Goal: Task Accomplishment & Management: Manage account settings

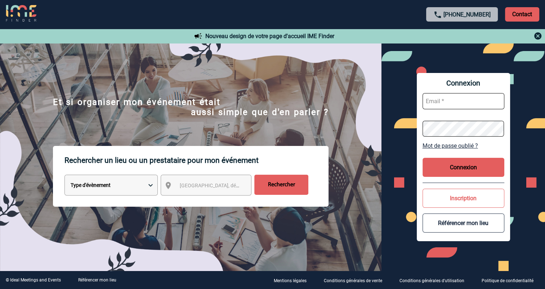
click at [440, 100] on input "text" at bounding box center [463, 101] width 82 height 16
type input "[EMAIL_ADDRESS][DOMAIN_NAME]"
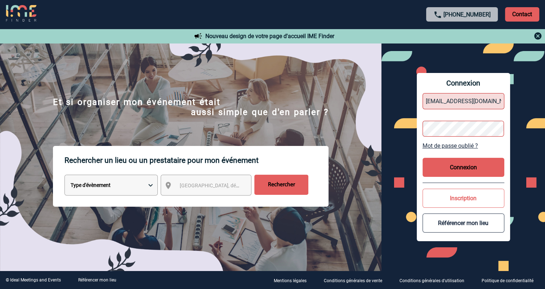
click at [459, 165] on button "Connexion" at bounding box center [463, 167] width 82 height 19
click at [464, 169] on button "Connexion" at bounding box center [463, 167] width 82 height 19
click at [466, 147] on link "Mot de passe oublié ?" at bounding box center [463, 146] width 82 height 7
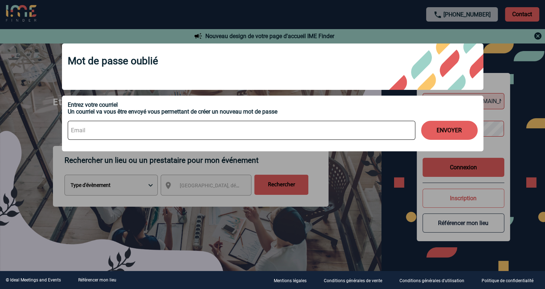
click at [513, 84] on div at bounding box center [272, 144] width 545 height 289
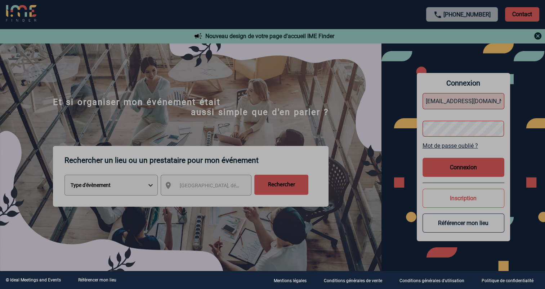
click at [467, 125] on div at bounding box center [272, 144] width 545 height 289
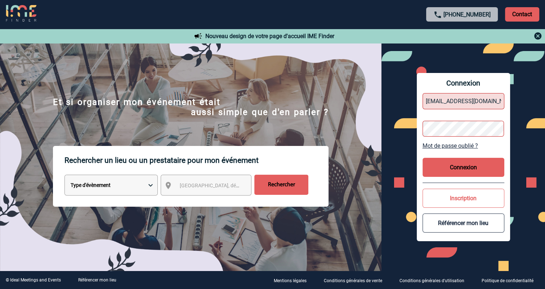
click at [385, 129] on div "Connexion [EMAIL_ADDRESS][DOMAIN_NAME] Mot de passe oublié ? Connexion Inscript…" at bounding box center [462, 157] width 163 height 228
click at [452, 165] on button "Connexion" at bounding box center [463, 167] width 82 height 19
click at [460, 148] on link "Mot de passe oublié ?" at bounding box center [463, 146] width 82 height 7
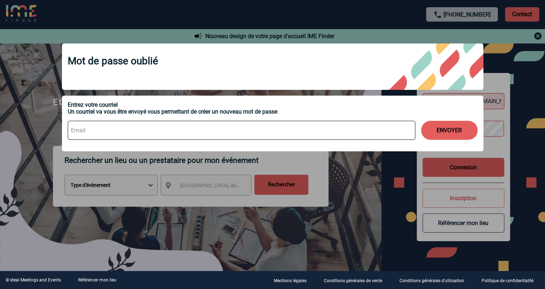
click at [229, 131] on input at bounding box center [241, 130] width 347 height 19
type input "[EMAIL_ADDRESS][DOMAIN_NAME]"
click at [440, 131] on button "ENVOYER" at bounding box center [449, 130] width 57 height 19
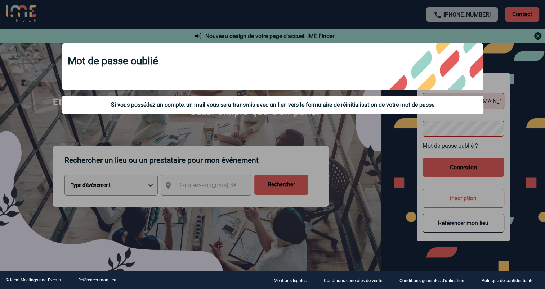
click at [397, 228] on div at bounding box center [272, 144] width 545 height 289
